Goal: Task Accomplishment & Management: Manage account settings

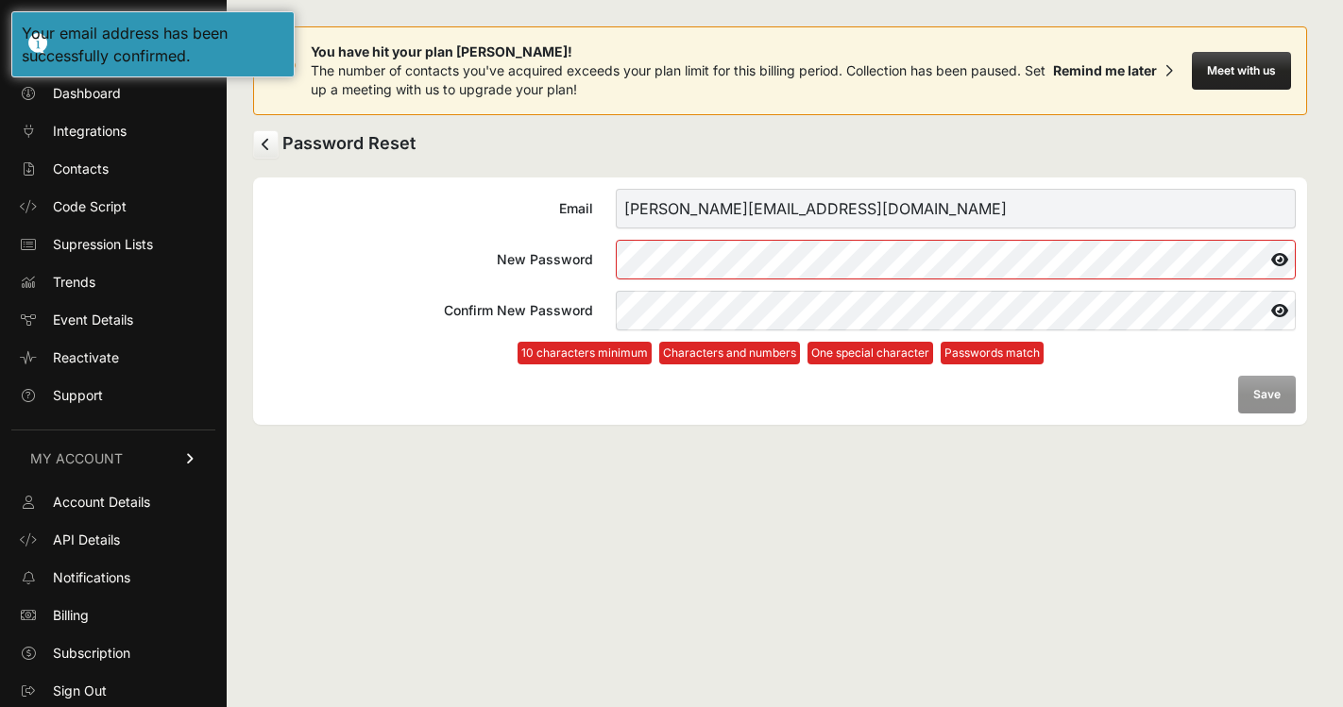
scroll to position [1, 0]
click at [616, 240] on div at bounding box center [616, 240] width 0 height 0
click at [1175, 375] on form "Email [PERSON_NAME][EMAIL_ADDRESS][DOMAIN_NAME] New Password Confirm New Passwo…" at bounding box center [779, 301] width 1031 height 225
click at [1266, 395] on form "Email [PERSON_NAME][EMAIL_ADDRESS][DOMAIN_NAME] New Password Confirm New Passwo…" at bounding box center [779, 301] width 1031 height 225
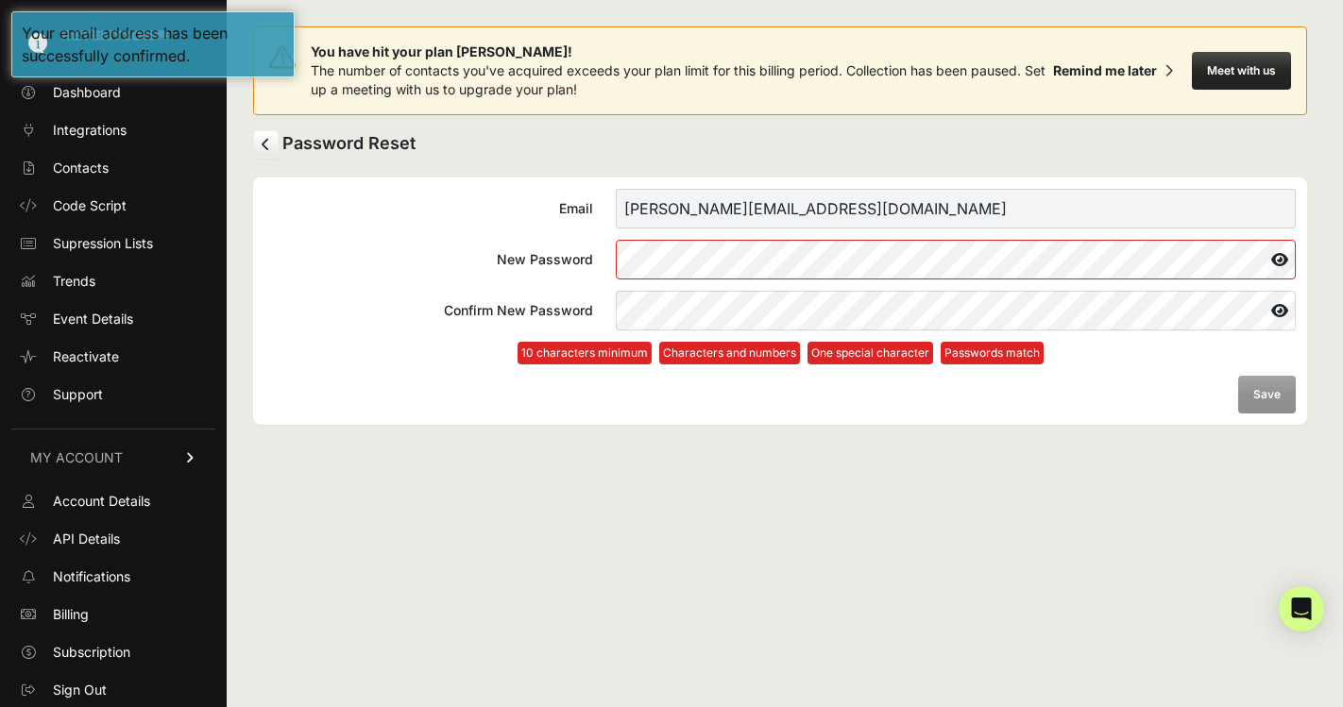
click at [1266, 395] on form "Email [PERSON_NAME][EMAIL_ADDRESS][DOMAIN_NAME] New Password Confirm New Passwo…" at bounding box center [779, 301] width 1031 height 225
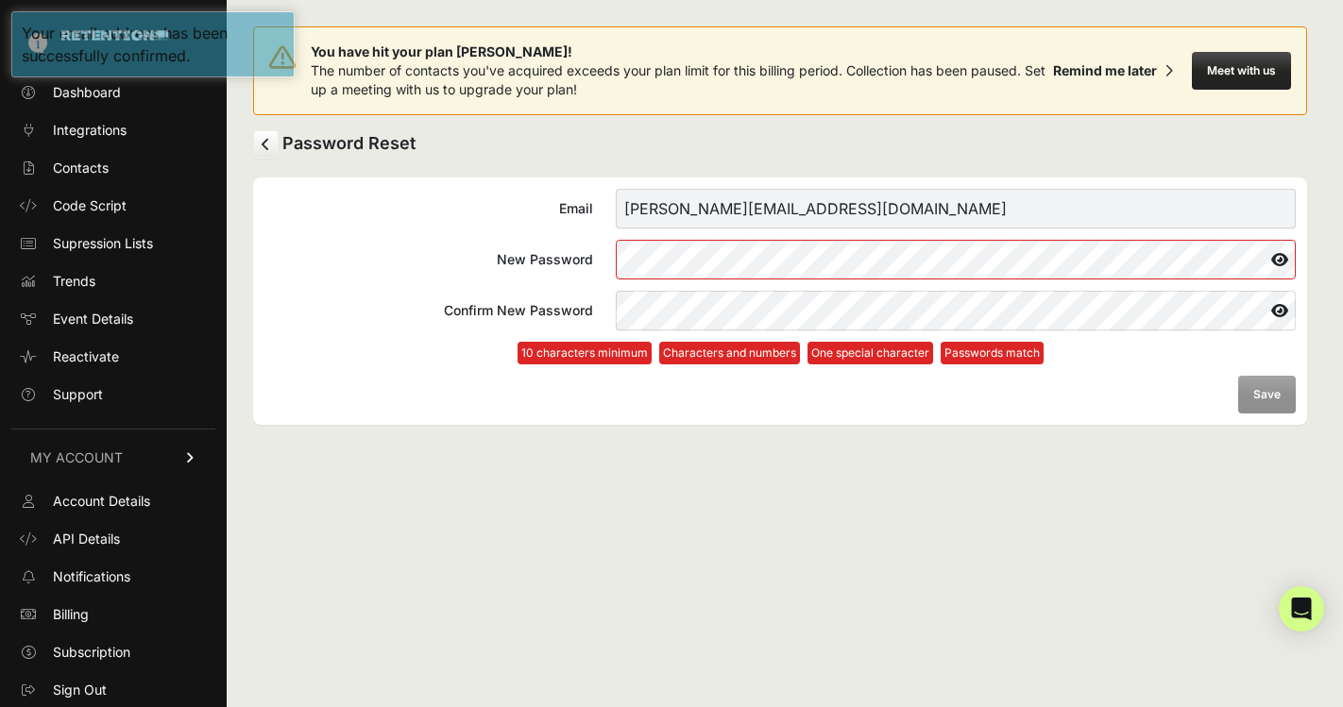
click at [1266, 395] on form "Email [PERSON_NAME][EMAIL_ADDRESS][DOMAIN_NAME] New Password Confirm New Passwo…" at bounding box center [779, 301] width 1031 height 225
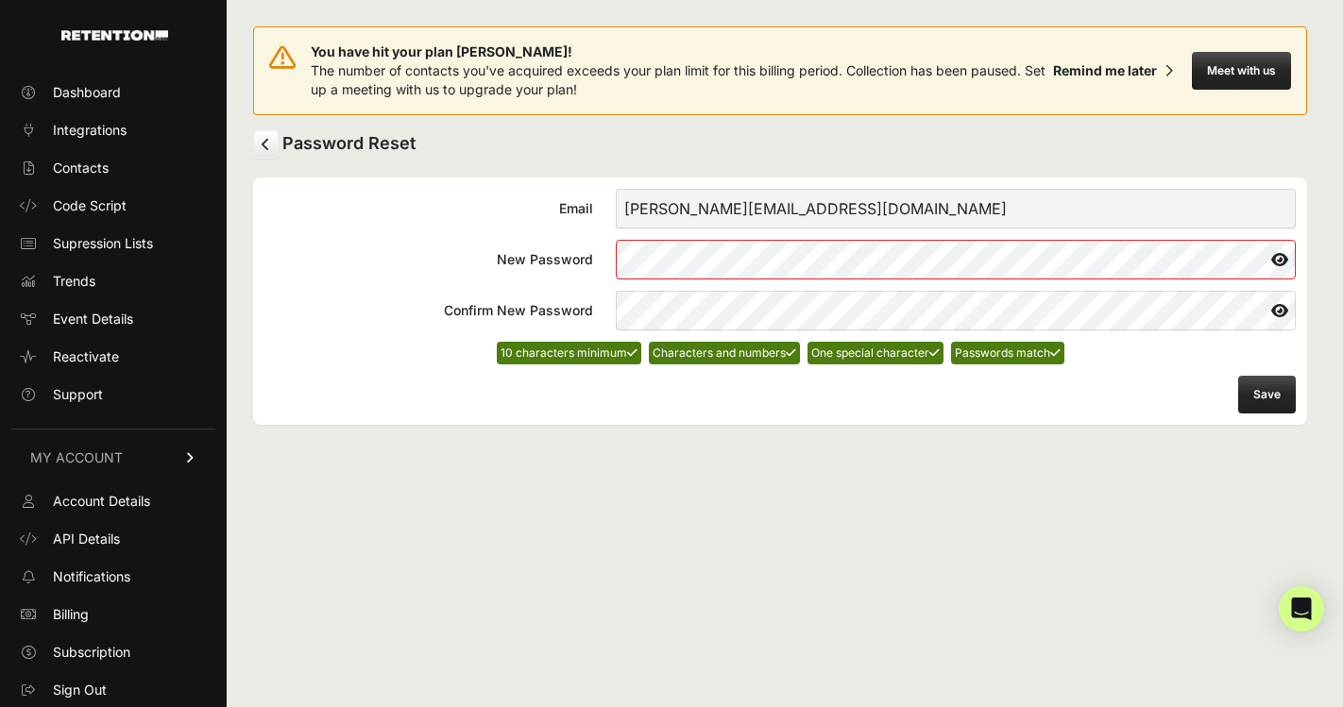
click at [1254, 381] on button "Save" at bounding box center [1267, 395] width 58 height 38
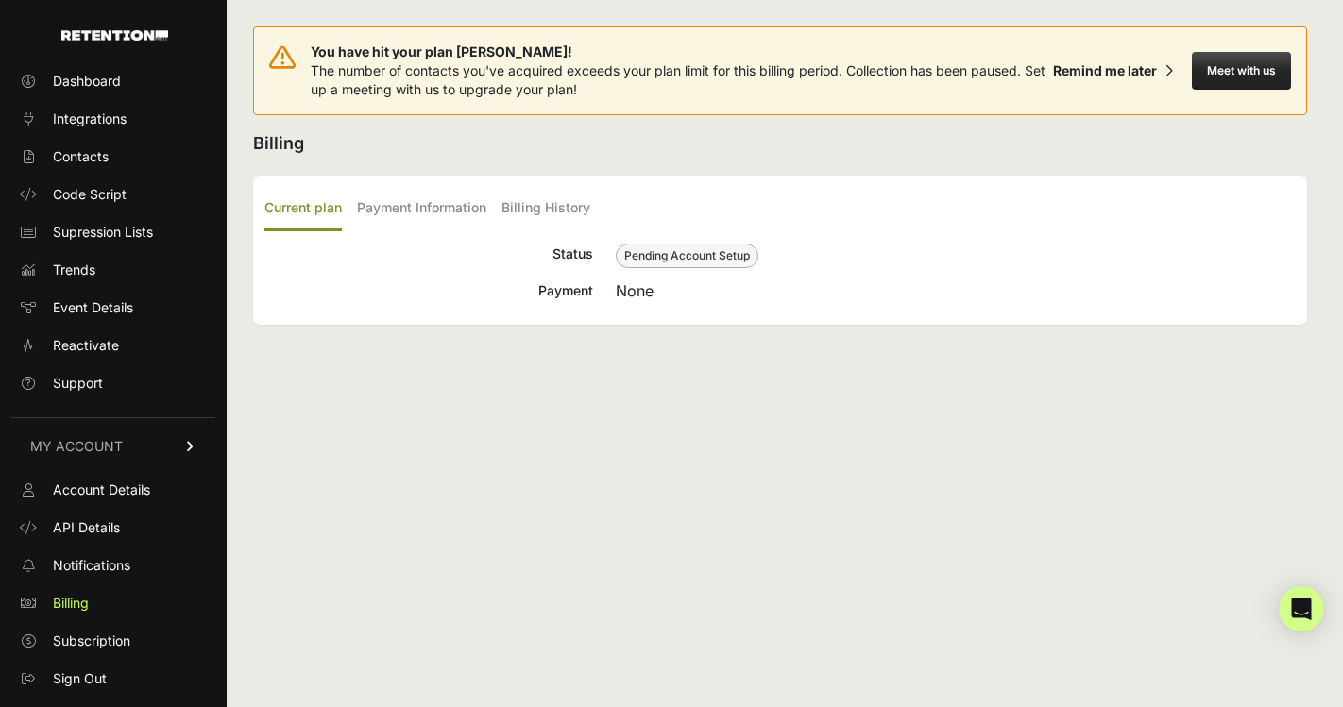
scroll to position [1, 0]
